Goal: Task Accomplishment & Management: Use online tool/utility

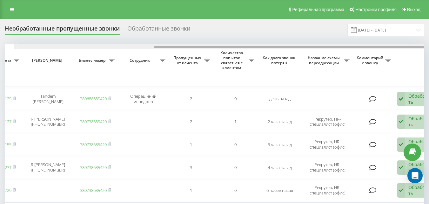
scroll to position [0, 216]
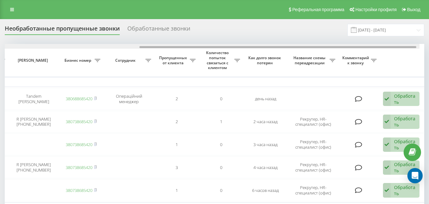
drag, startPoint x: 258, startPoint y: 46, endPoint x: 418, endPoint y: 55, distance: 160.7
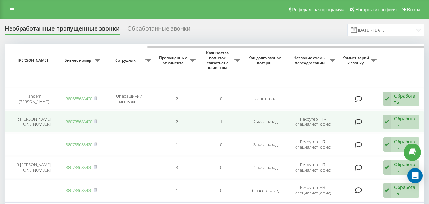
click at [389, 120] on icon at bounding box center [387, 121] width 8 height 15
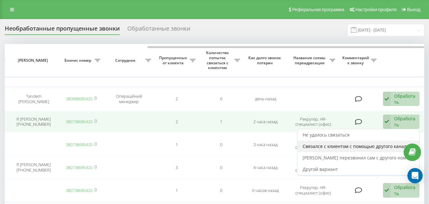
click at [352, 147] on span "Связался с клиентом с помощью другого канала" at bounding box center [356, 146] width 106 height 6
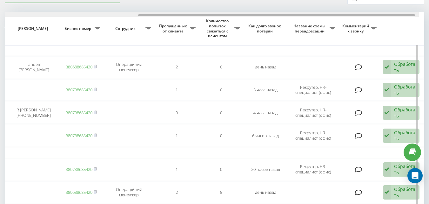
drag, startPoint x: 262, startPoint y: 16, endPoint x: 411, endPoint y: 26, distance: 149.7
click at [410, 16] on div at bounding box center [276, 15] width 277 height 2
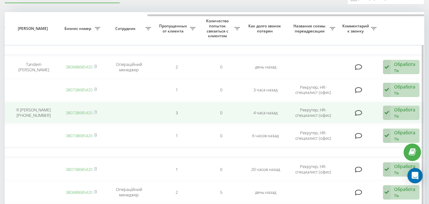
click at [386, 112] on icon at bounding box center [387, 112] width 8 height 15
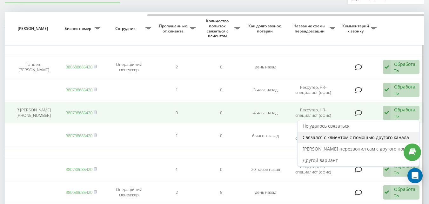
click at [360, 138] on span "Связался с клиентом с помощью другого канала" at bounding box center [356, 137] width 106 height 6
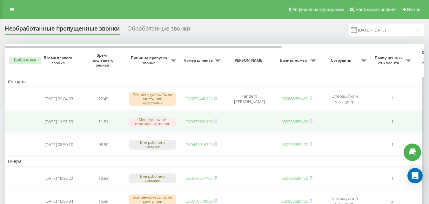
click at [192, 123] on link "380973661155" at bounding box center [199, 122] width 27 height 6
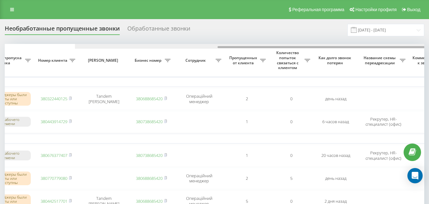
scroll to position [0, 216]
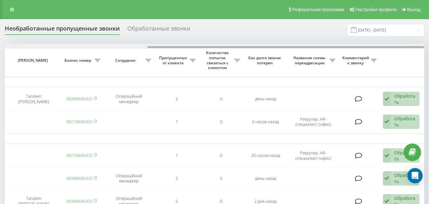
drag, startPoint x: 259, startPoint y: 46, endPoint x: 428, endPoint y: 50, distance: 169.4
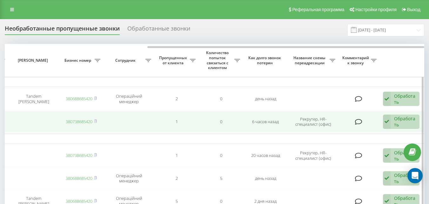
click at [387, 118] on icon at bounding box center [387, 121] width 8 height 15
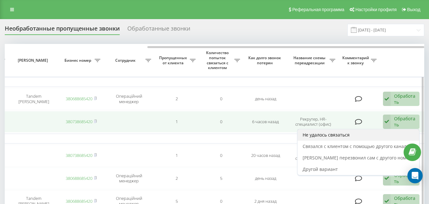
click at [357, 130] on div "Не удалось связаться" at bounding box center [359, 134] width 122 height 11
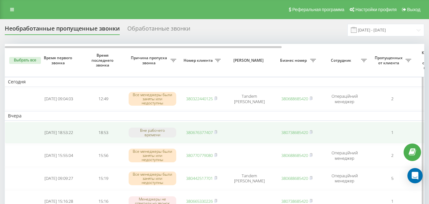
click at [204, 132] on link "380676377407" at bounding box center [199, 132] width 27 height 6
click at [216, 132] on rect at bounding box center [215, 132] width 2 height 3
